Goal: Task Accomplishment & Management: Manage account settings

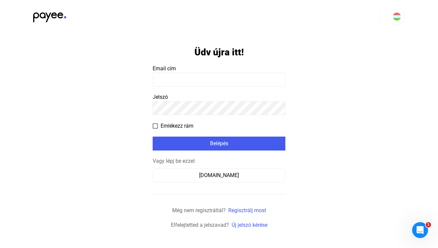
click at [184, 83] on input at bounding box center [219, 80] width 133 height 14
type input "**********"
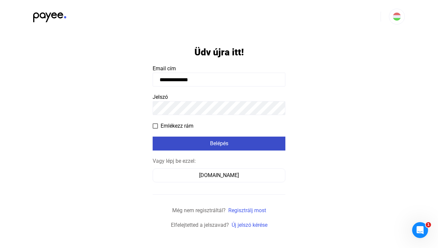
click at [225, 145] on div "Belépés" at bounding box center [219, 144] width 129 height 8
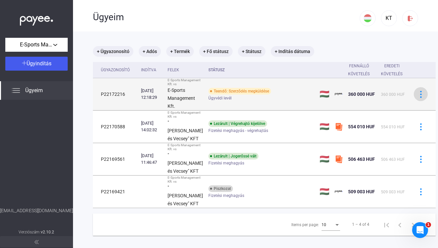
click at [417, 97] on img at bounding box center [420, 94] width 7 height 7
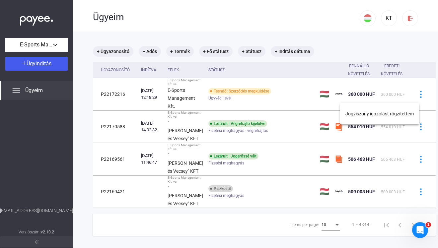
click at [188, 94] on div at bounding box center [219, 124] width 438 height 248
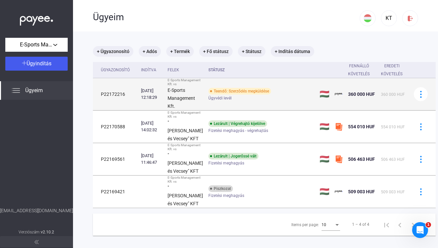
click at [115, 96] on td "P22172216" at bounding box center [115, 94] width 45 height 32
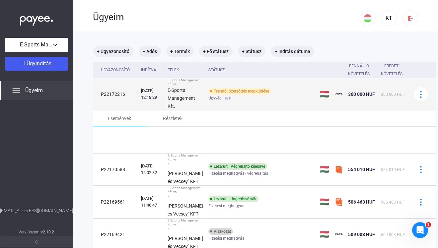
click at [115, 96] on td "P22172216" at bounding box center [115, 94] width 45 height 32
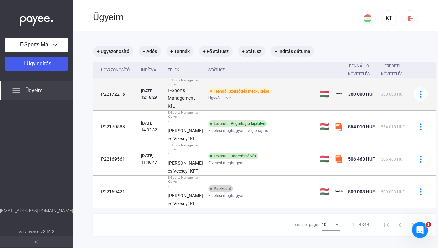
click at [115, 96] on td "P22172216" at bounding box center [115, 94] width 45 height 32
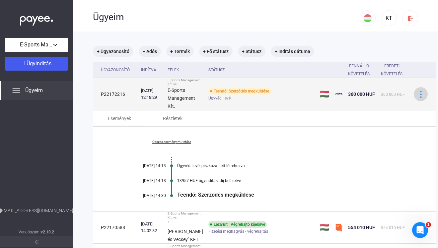
click at [417, 96] on img at bounding box center [420, 94] width 7 height 7
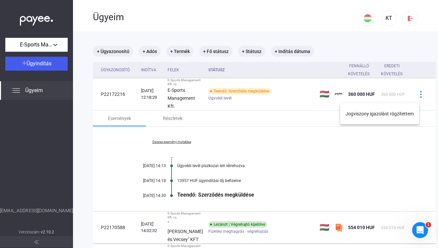
click at [266, 142] on div at bounding box center [219, 124] width 438 height 248
click at [179, 144] on link "Összes esemény mutatása" at bounding box center [171, 142] width 91 height 4
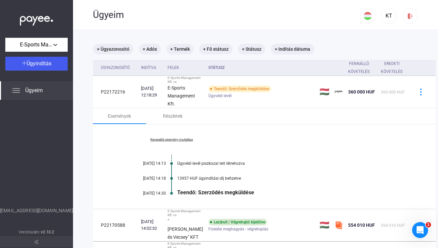
scroll to position [2, 0]
click at [40, 45] on span "E-Sports Management Kft." at bounding box center [36, 45] width 33 height 8
click at [150, 51] on div at bounding box center [219, 124] width 438 height 248
click at [150, 51] on mat-chip "+ Adós" at bounding box center [150, 49] width 22 height 11
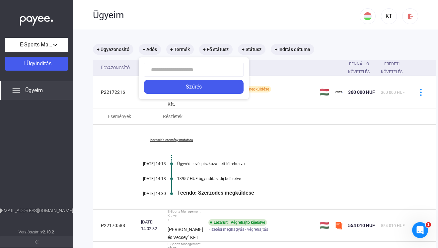
click at [304, 116] on div at bounding box center [219, 124] width 438 height 248
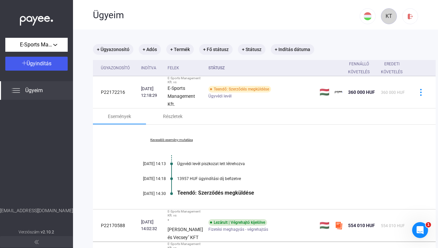
click at [385, 17] on div "KT" at bounding box center [388, 16] width 11 height 8
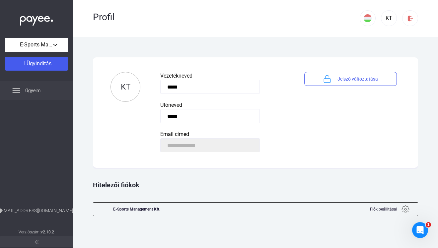
click at [30, 90] on span "Ügyeim" at bounding box center [32, 91] width 15 height 8
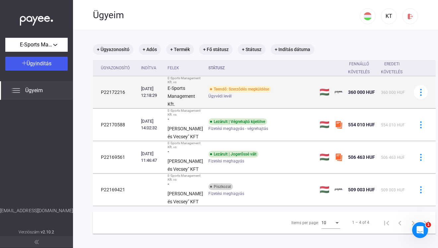
click at [176, 96] on strong "E-Sports Management Kft." at bounding box center [181, 96] width 28 height 21
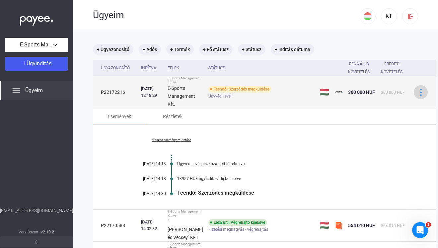
click at [414, 99] on button at bounding box center [421, 92] width 14 height 14
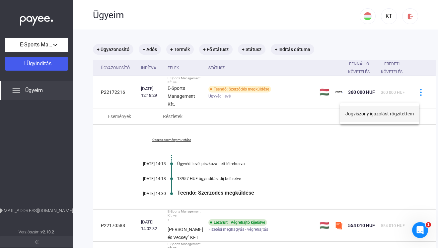
click at [371, 111] on button "Jogviszony igazolást rögzítettem" at bounding box center [379, 114] width 79 height 16
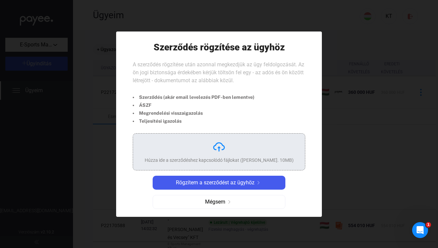
click at [215, 149] on img at bounding box center [218, 146] width 13 height 13
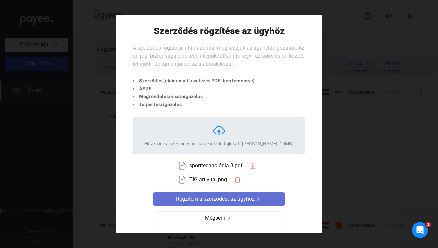
click at [220, 198] on span "Rögzítem a szerződést az ügyhöz" at bounding box center [215, 199] width 79 height 8
